Goal: Register for event/course

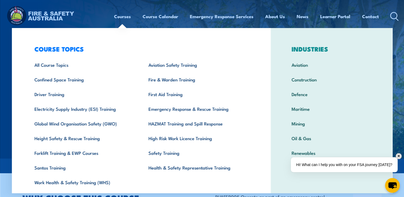
click at [121, 18] on link "Courses" at bounding box center [122, 16] width 17 height 14
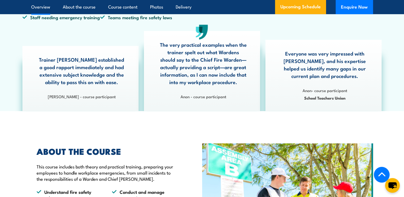
scroll to position [160, 0]
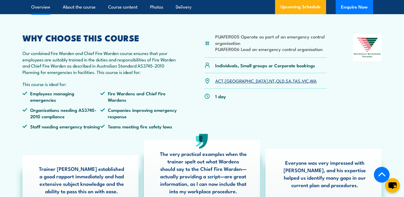
click at [232, 84] on link "[GEOGRAPHIC_DATA]" at bounding box center [246, 80] width 43 height 6
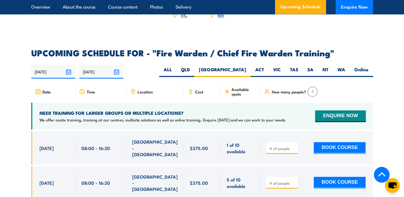
scroll to position [892, 0]
